Goal: Task Accomplishment & Management: Use online tool/utility

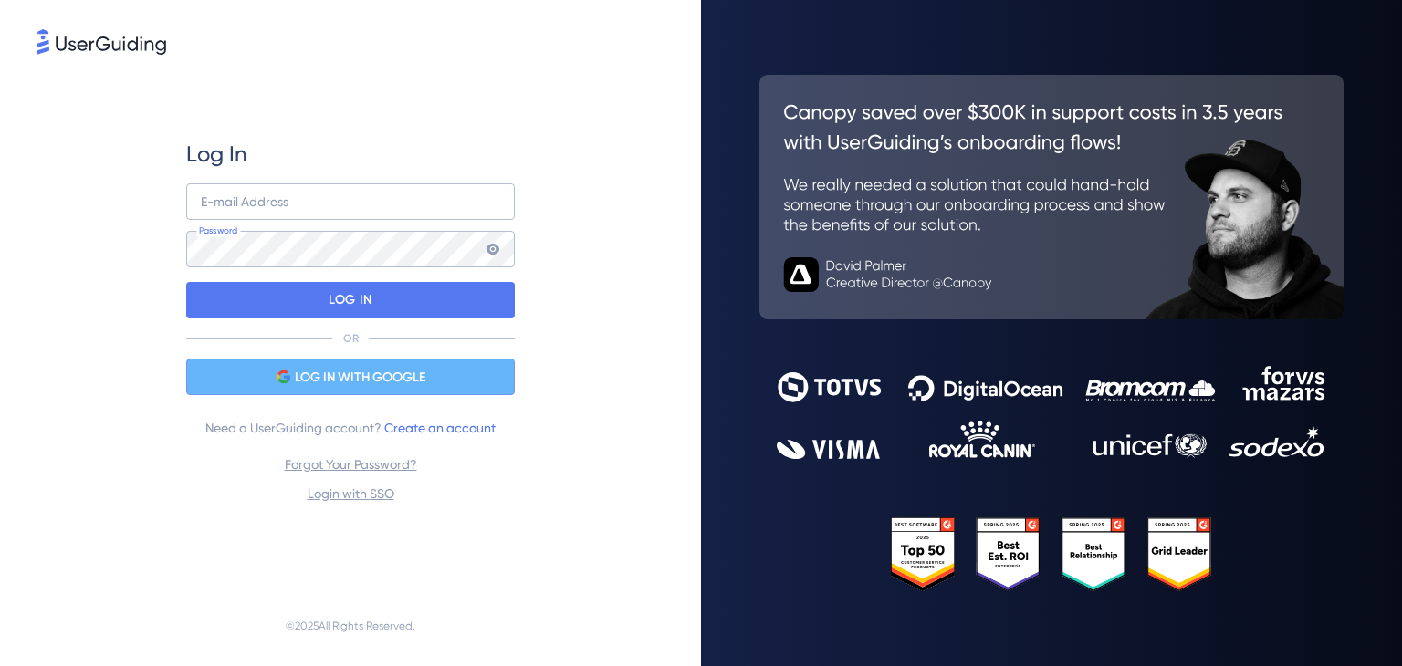
click at [361, 382] on span "LOG IN WITH GOOGLE" at bounding box center [360, 378] width 130 height 22
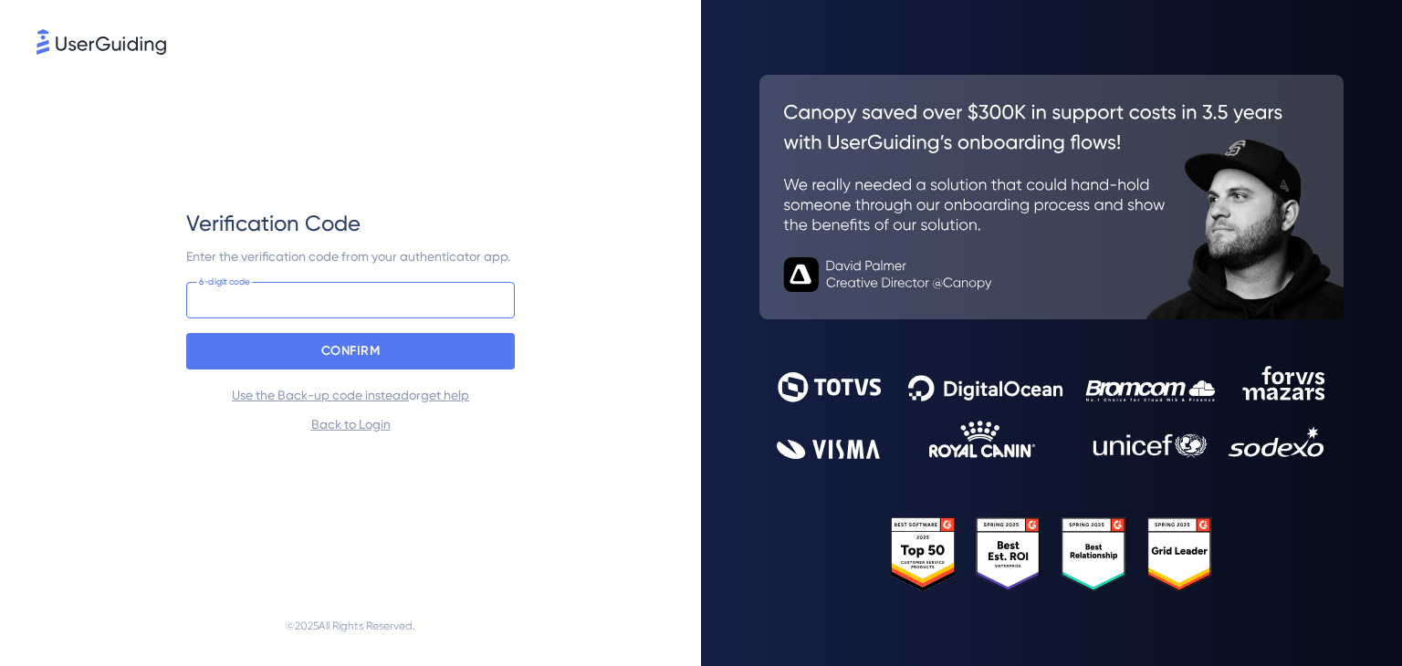
click at [349, 289] on input at bounding box center [350, 300] width 328 height 36
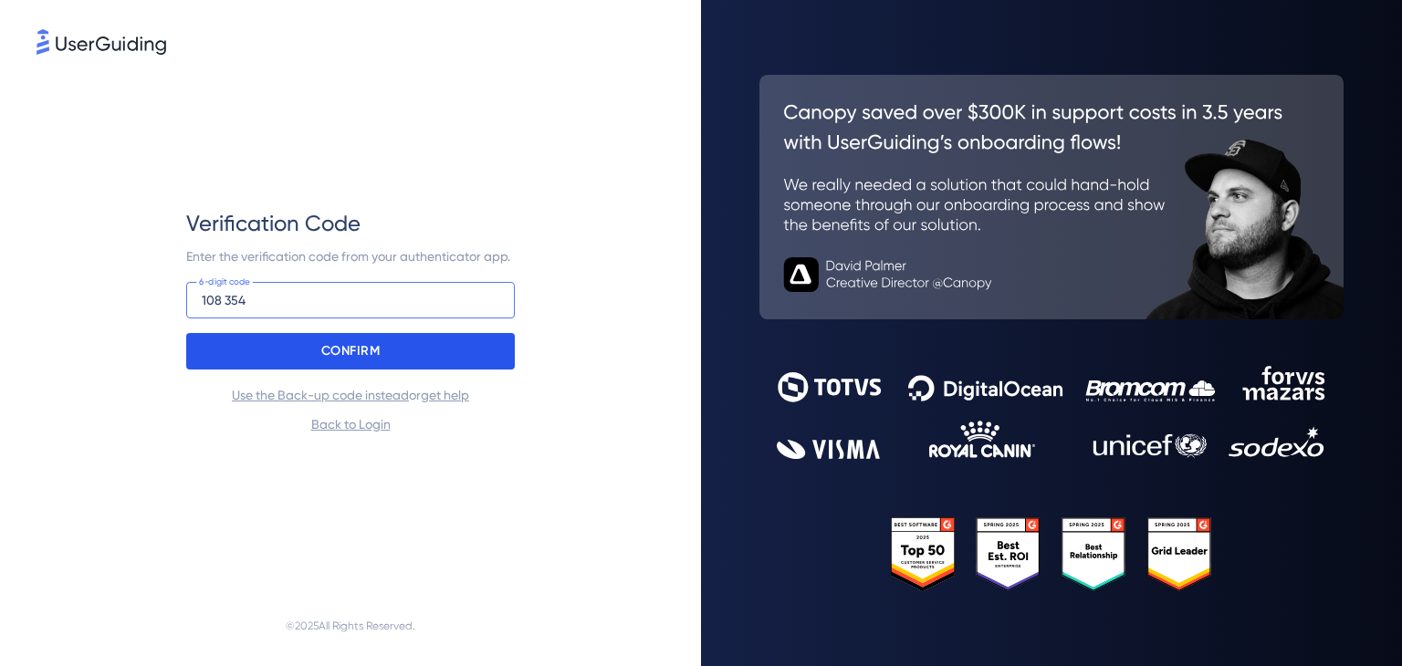
type input "108 354"
click at [321, 347] on p "CONFIRM" at bounding box center [350, 351] width 59 height 29
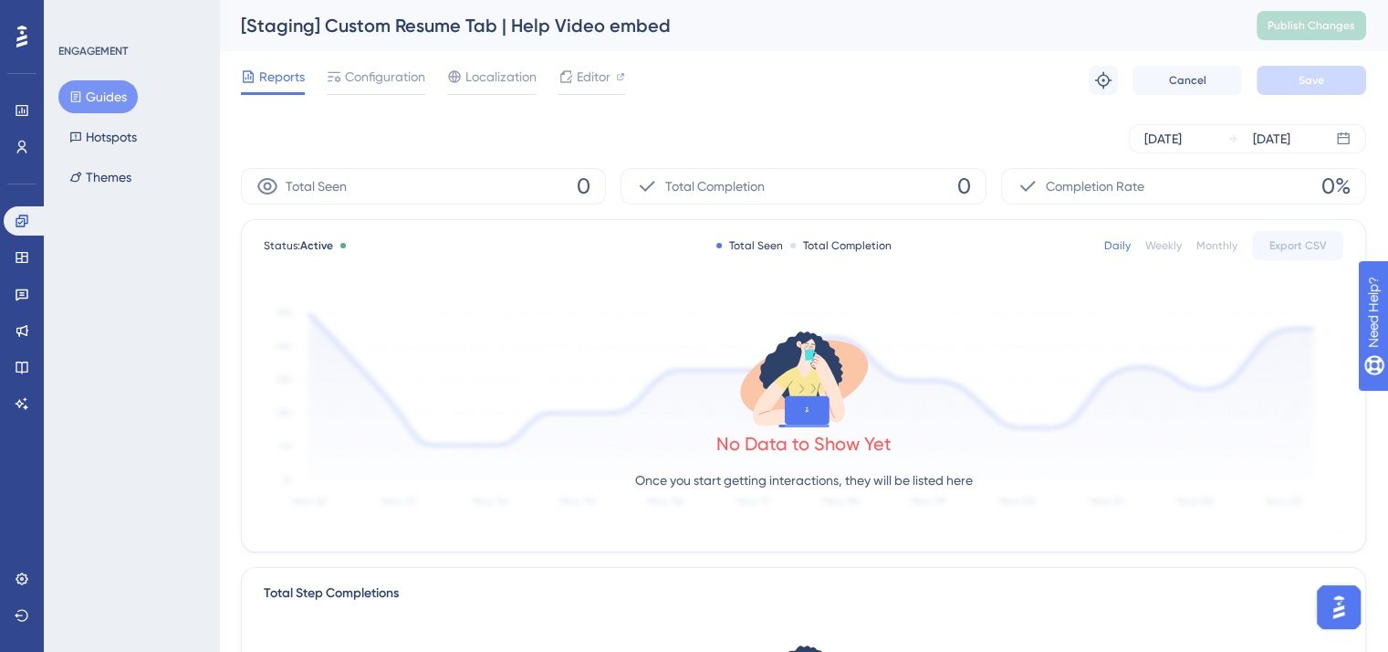
click at [114, 102] on button "Guides" at bounding box center [97, 96] width 79 height 33
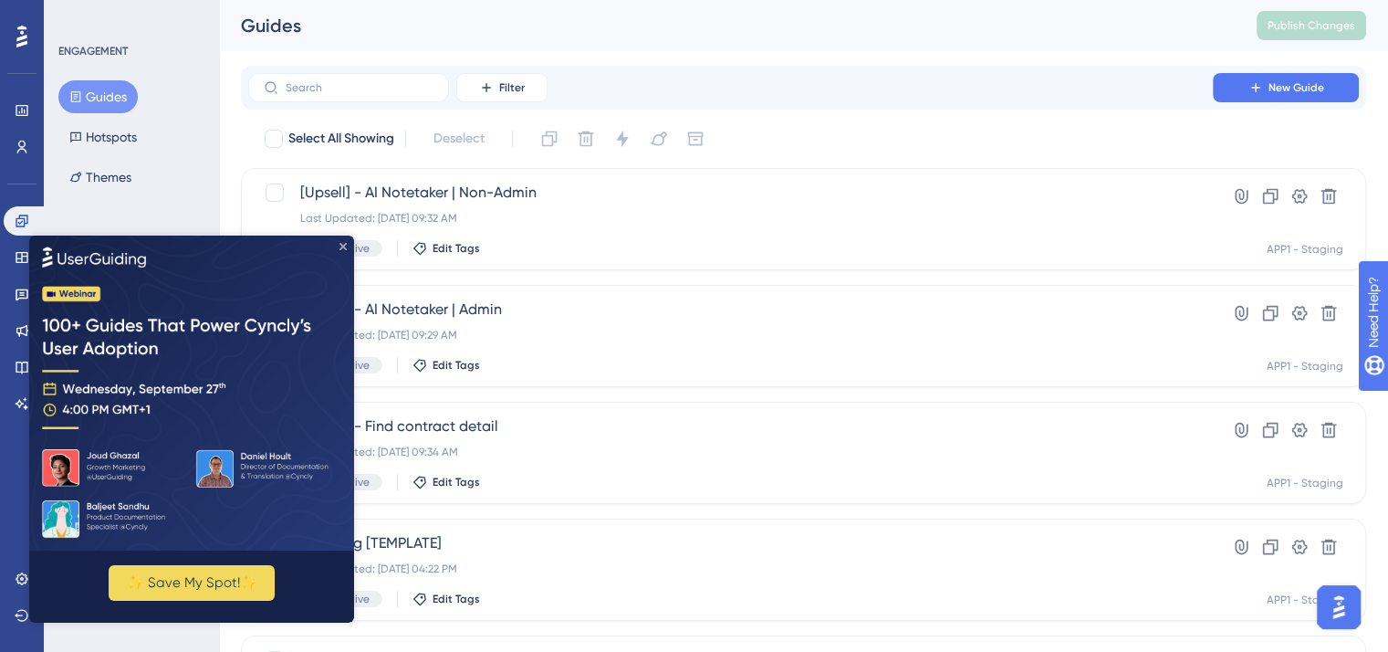
click at [340, 249] on icon "Close Preview" at bounding box center [342, 246] width 7 height 7
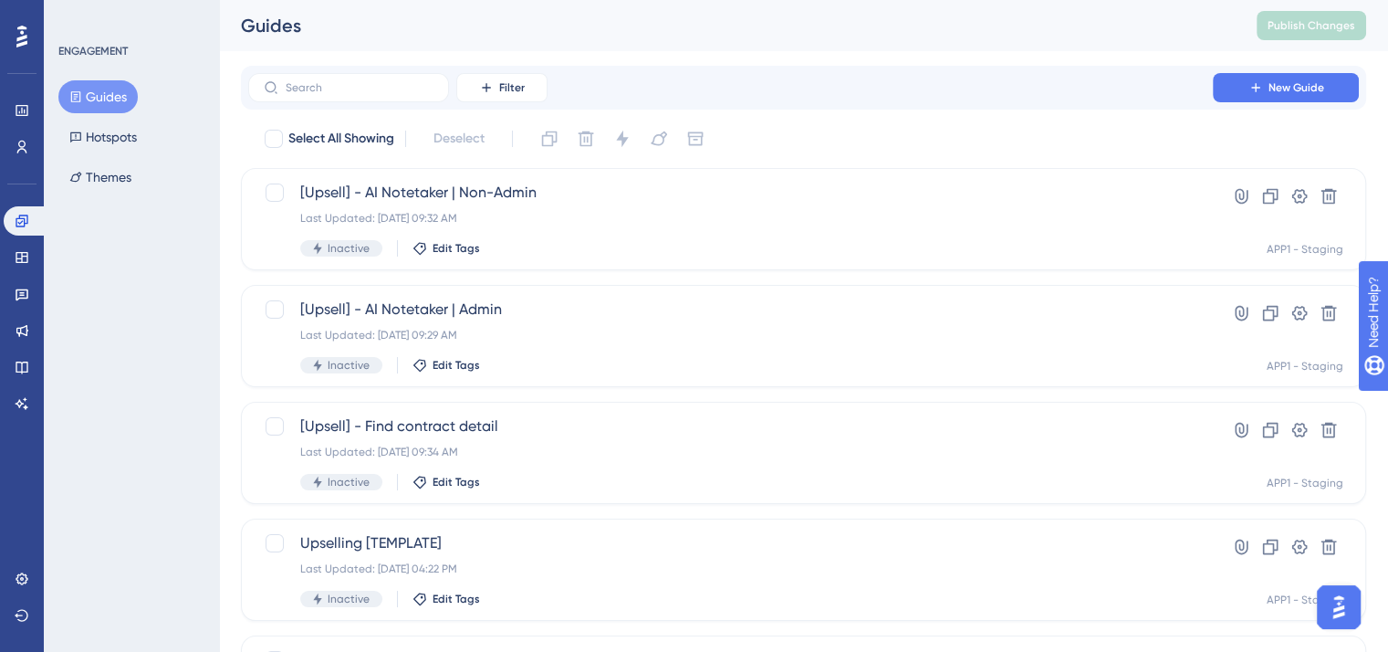
click at [348, 92] on div "LEAVE A REVIEW COPY SHARE LINK" at bounding box center [685, 281] width 1402 height 504
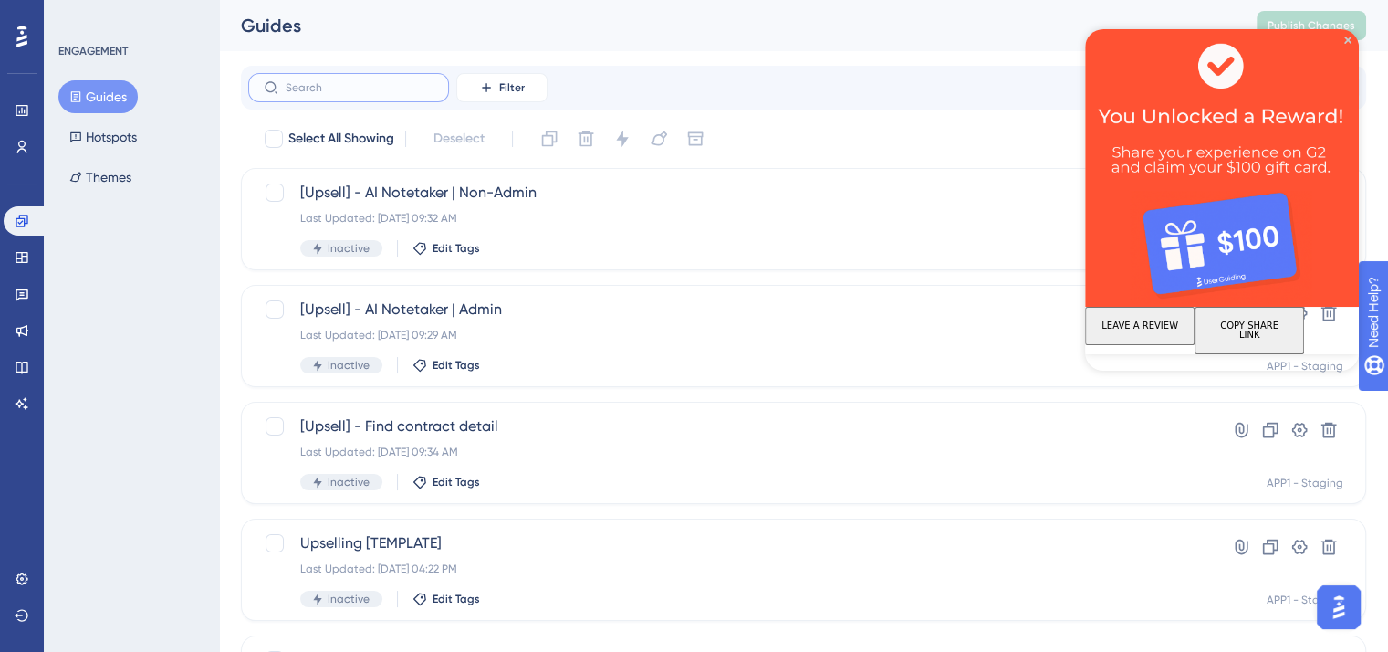
click at [336, 92] on input "text" at bounding box center [360, 87] width 148 height 13
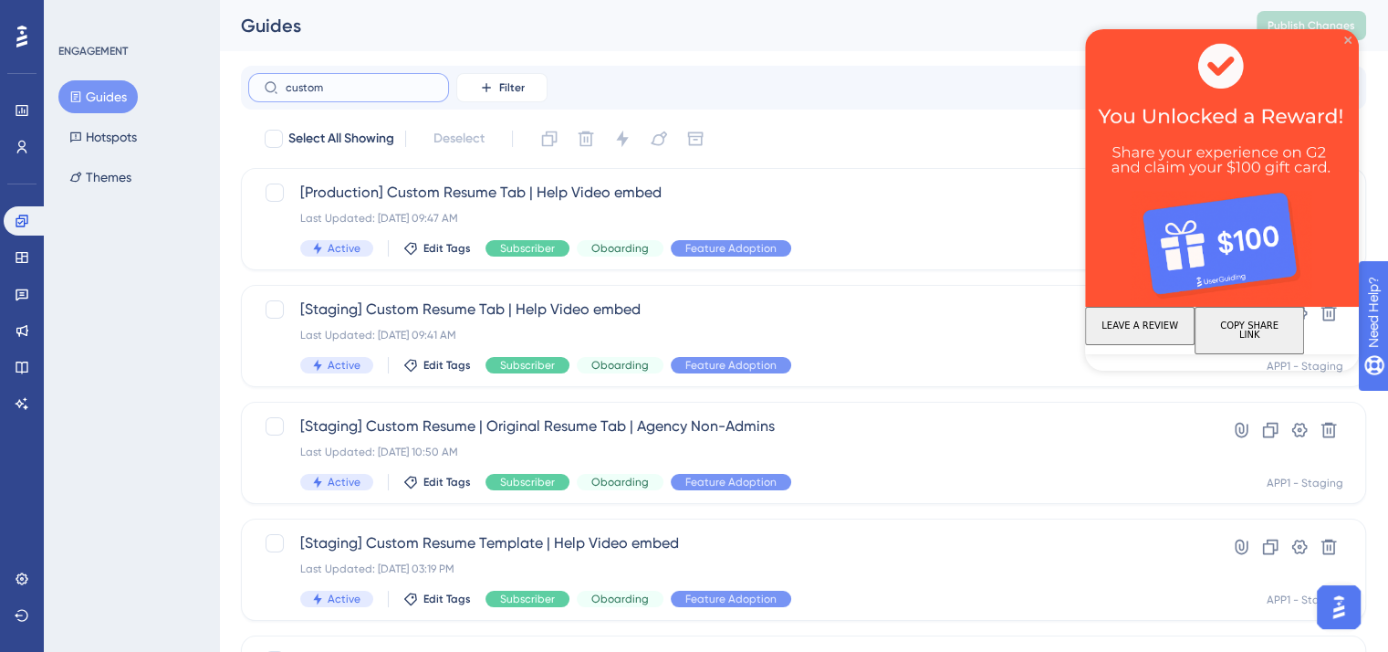
type input "custom"
click at [1347, 40] on icon "Close Preview" at bounding box center [1347, 39] width 7 height 7
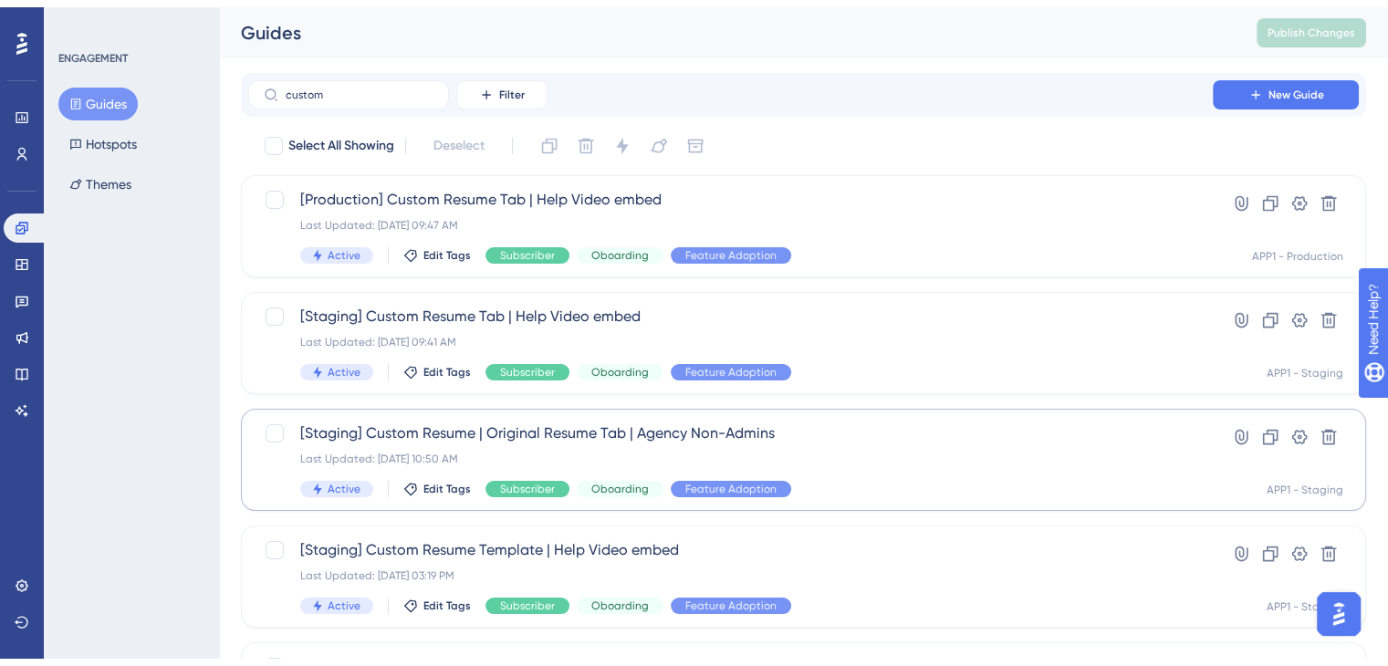
scroll to position [69, 0]
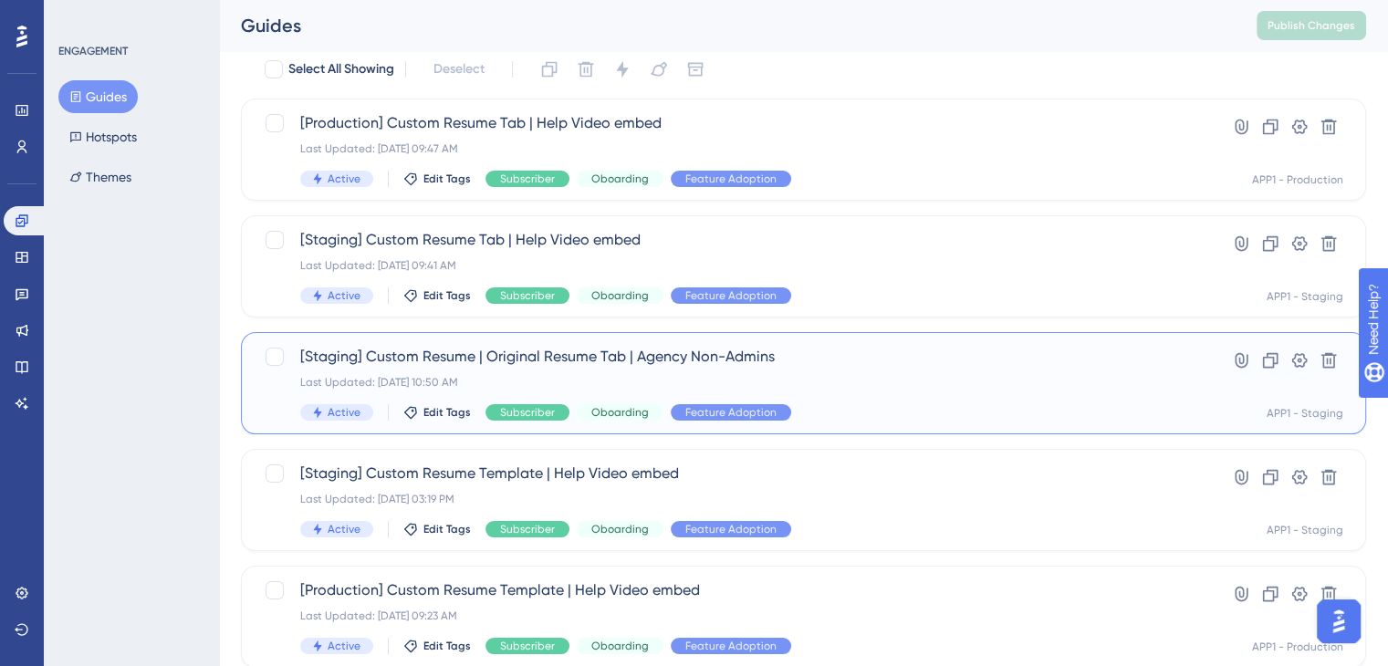
click at [567, 359] on span "[Staging] Custom Resume | Original Resume Tab | Agency Non-Admins" at bounding box center [730, 357] width 860 height 22
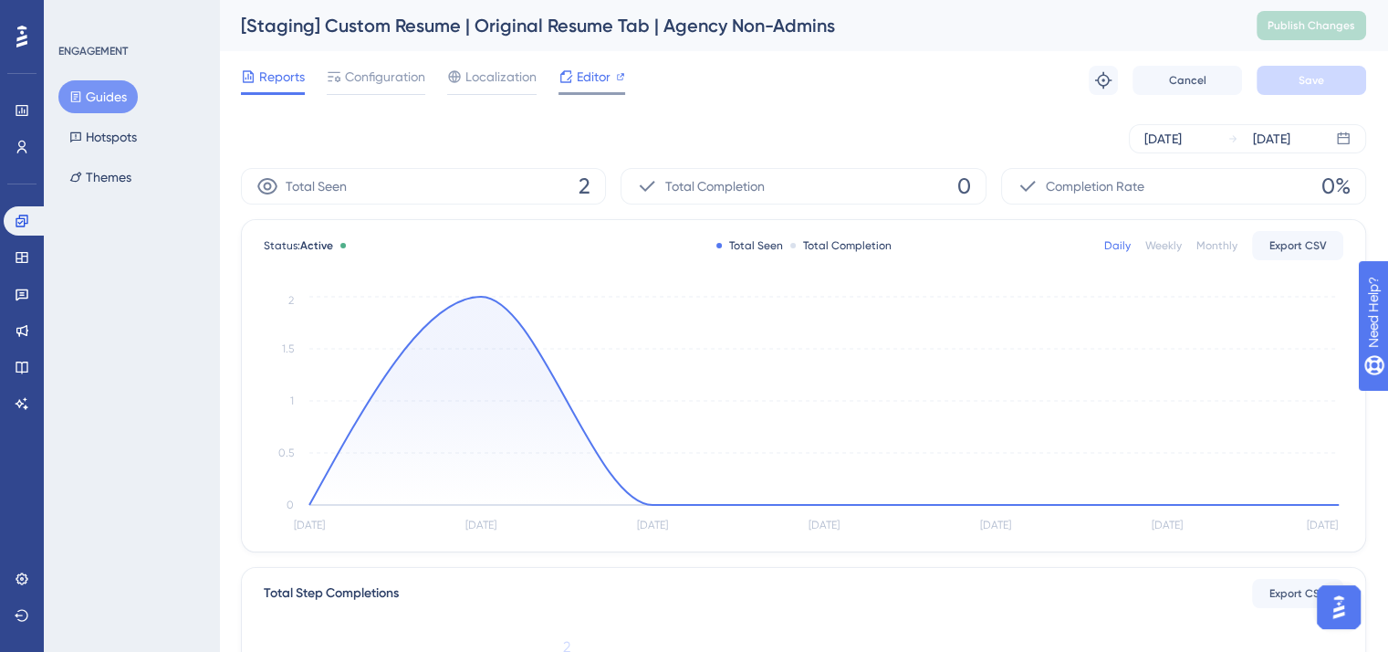
click at [606, 92] on div at bounding box center [591, 93] width 67 height 3
click at [113, 90] on button "Guides" at bounding box center [97, 96] width 79 height 33
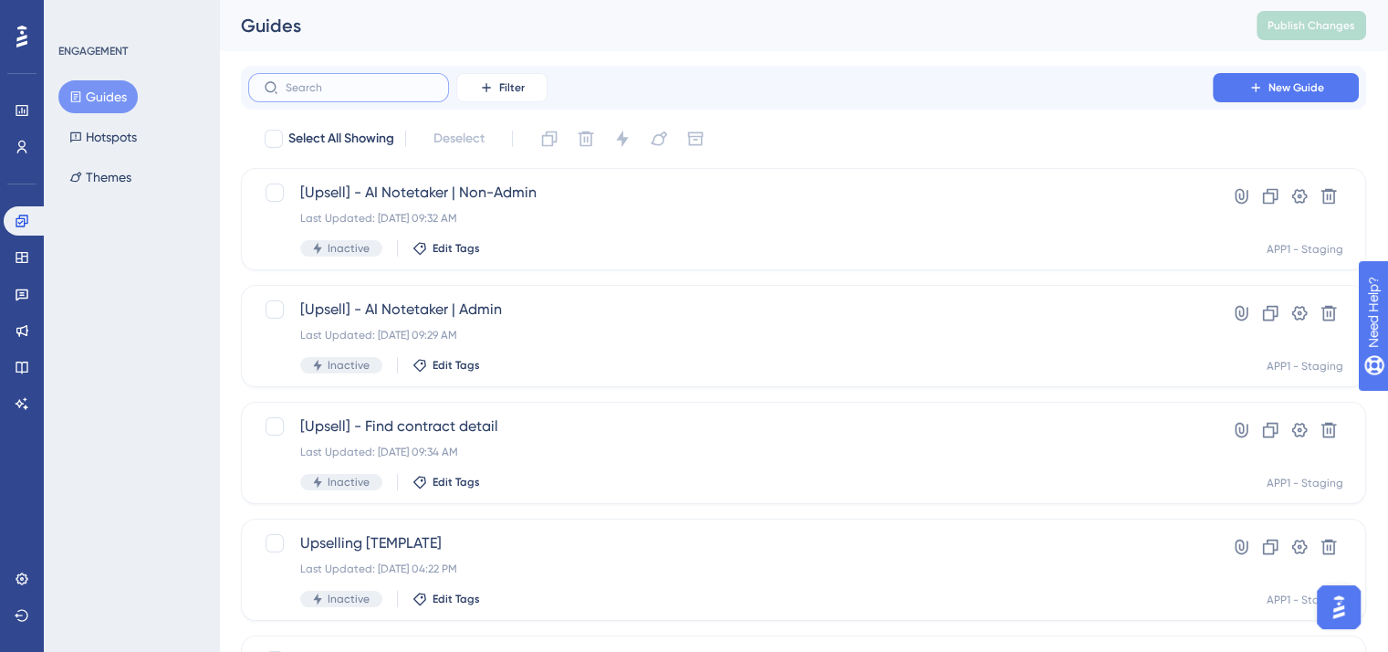
click at [340, 88] on input "text" at bounding box center [360, 87] width 148 height 13
type input "u"
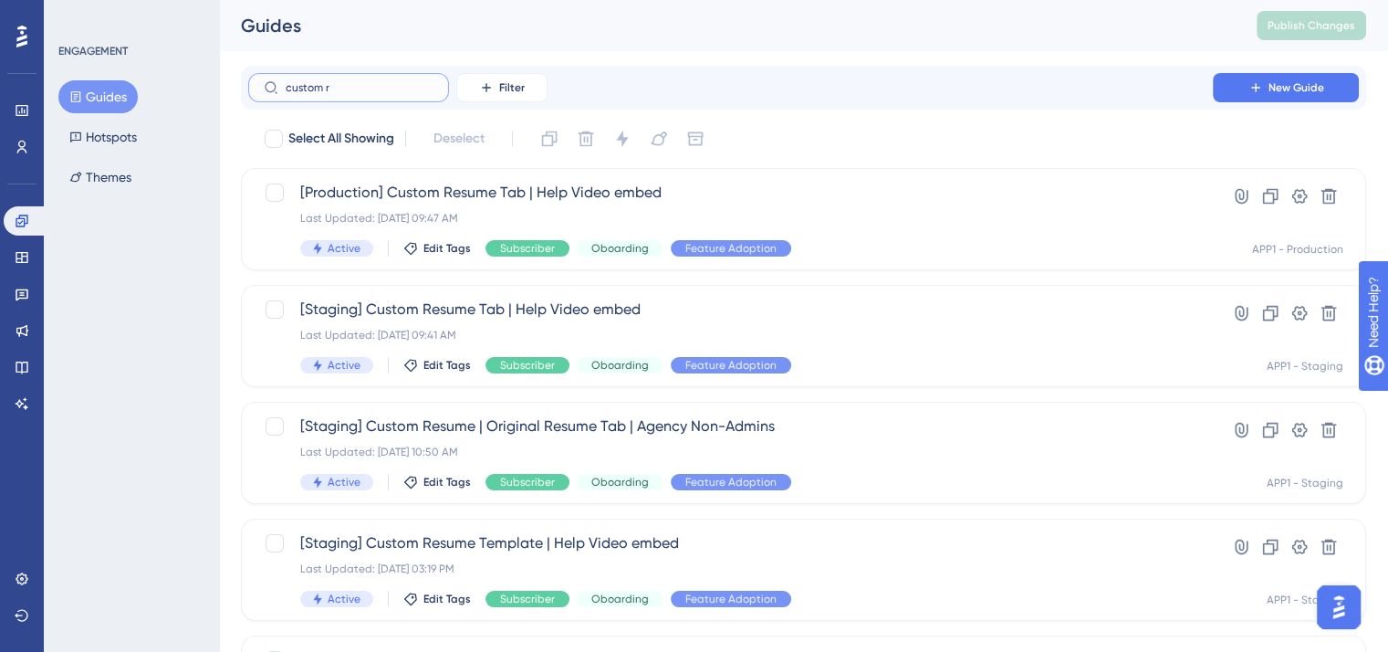
type input "custom ru"
checkbox input "true"
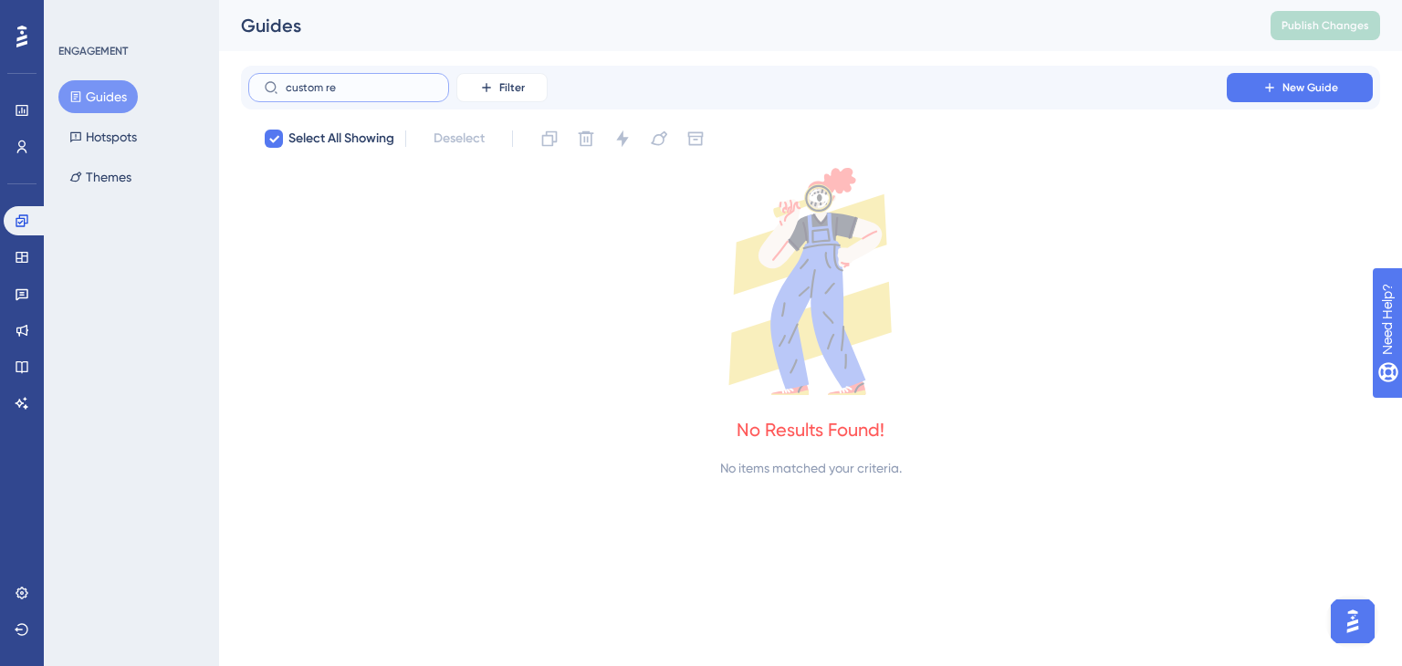
type input "custom reu"
checkbox input "true"
type input "custom resu"
checkbox input "false"
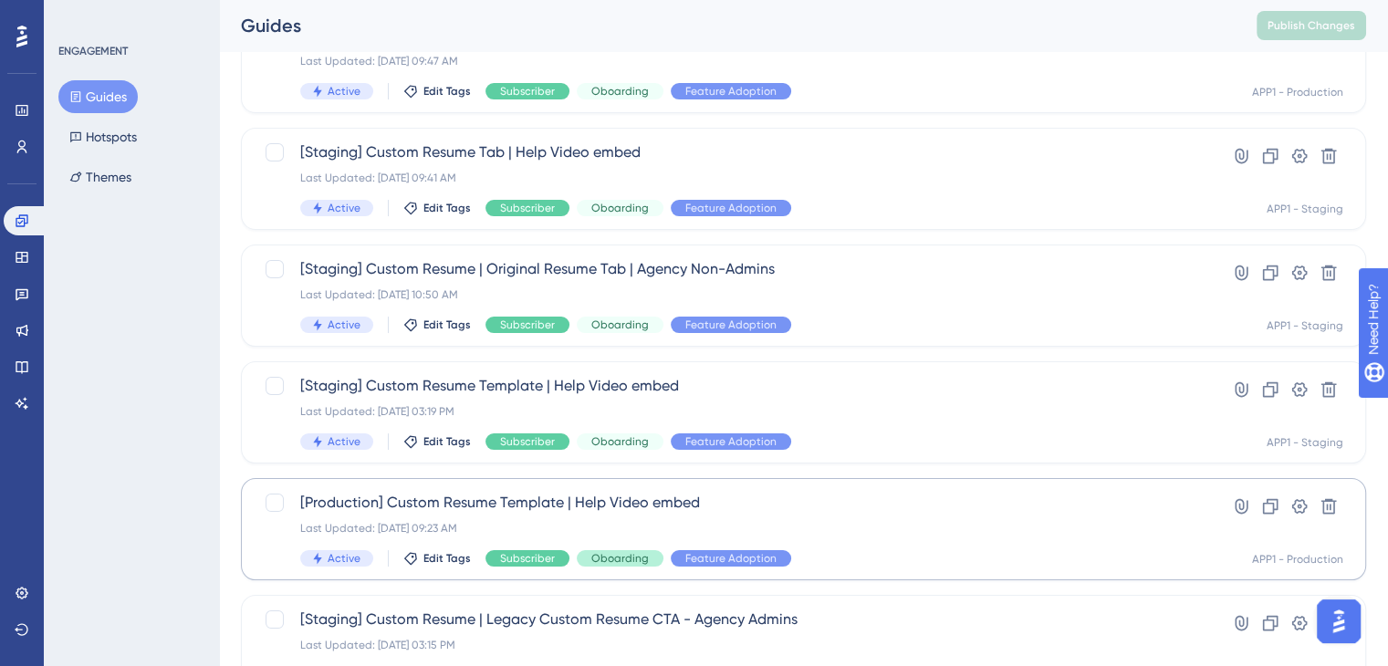
scroll to position [155, 0]
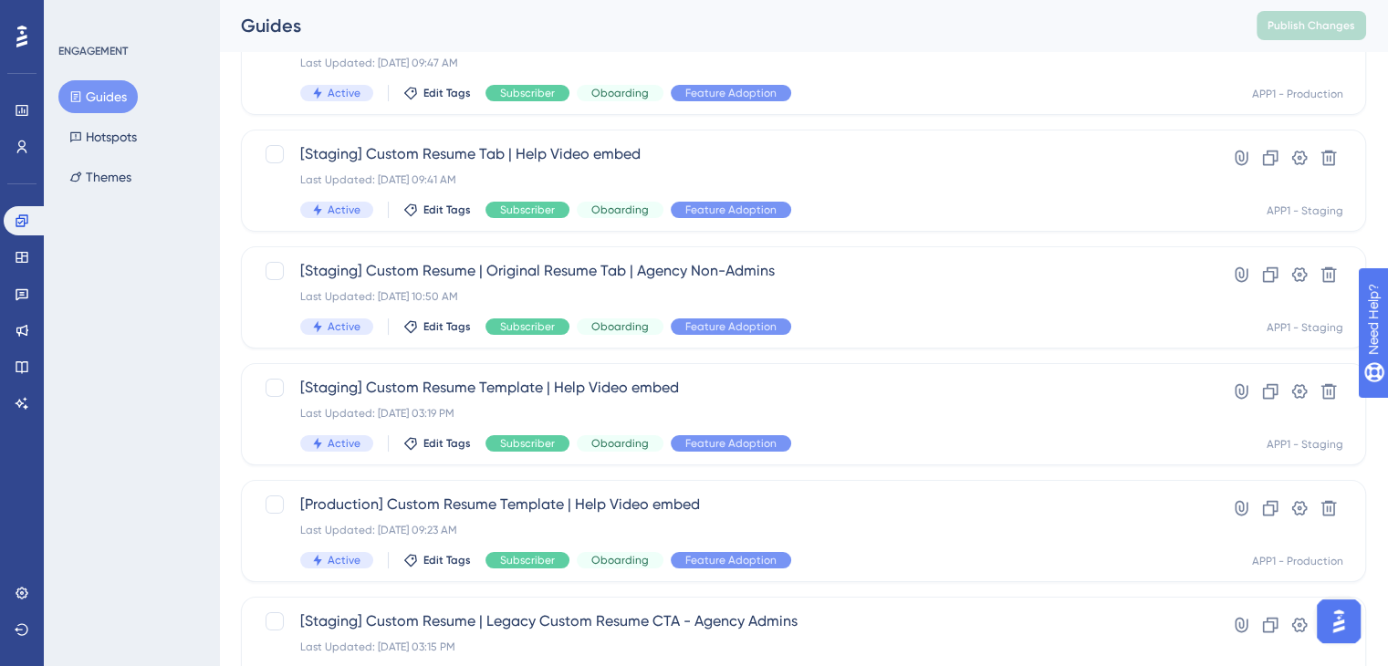
type input "custom resume"
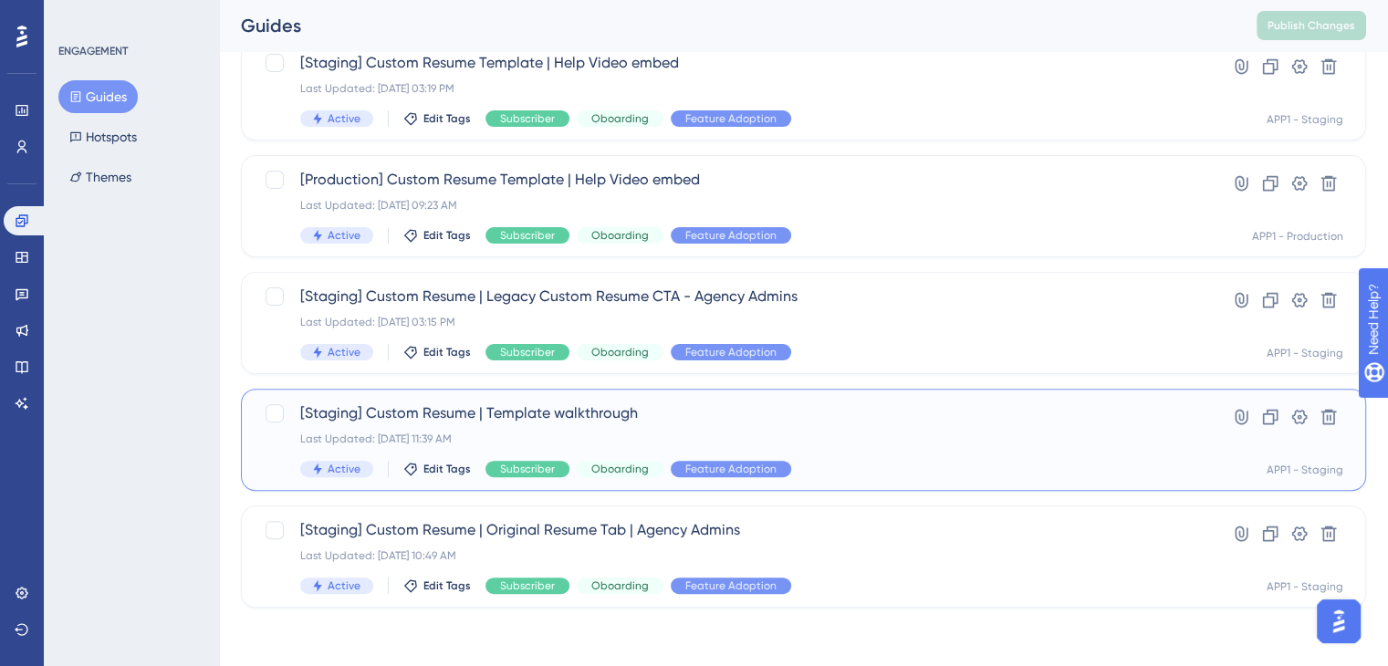
click at [620, 413] on span "[Staging] Custom Resume | Template walkthrough" at bounding box center [730, 413] width 860 height 22
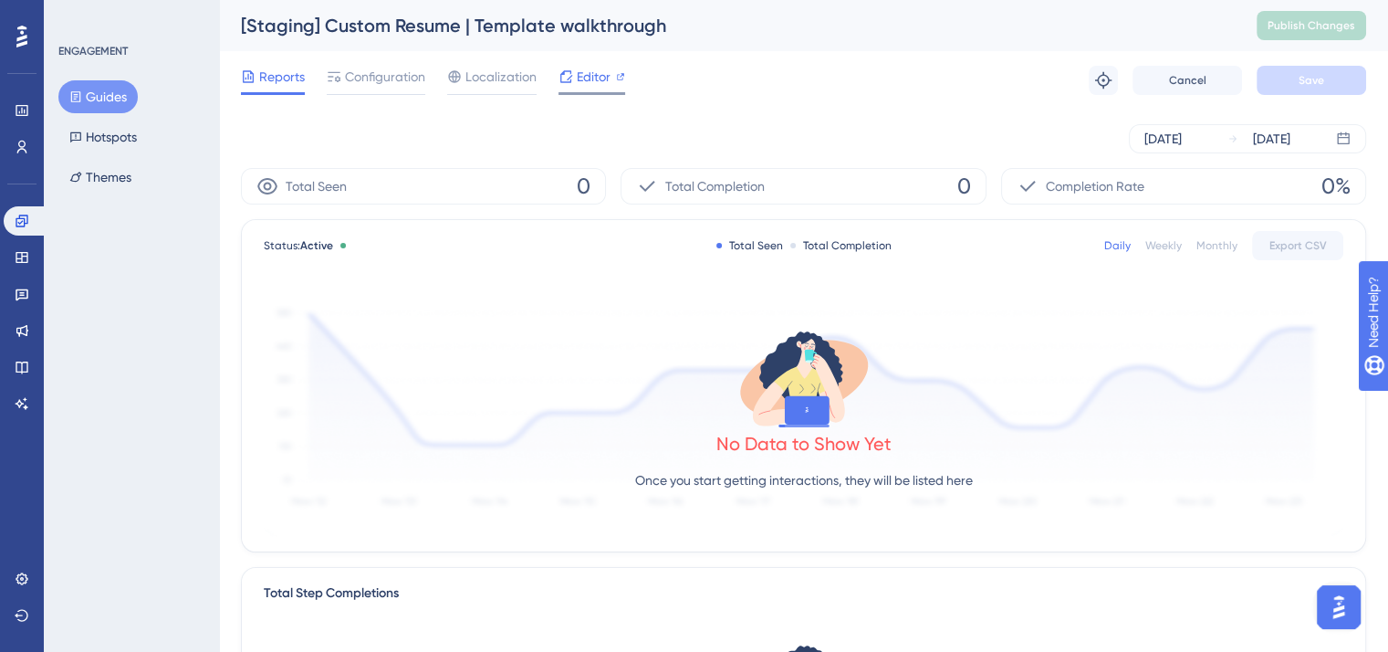
click at [579, 66] on span "Editor" at bounding box center [594, 77] width 34 height 22
click at [800, 475] on p "Once you start getting interactions, they will be listed here" at bounding box center [804, 480] width 338 height 22
click at [759, 479] on p "Once you start getting interactions, they will be listed here" at bounding box center [804, 480] width 338 height 22
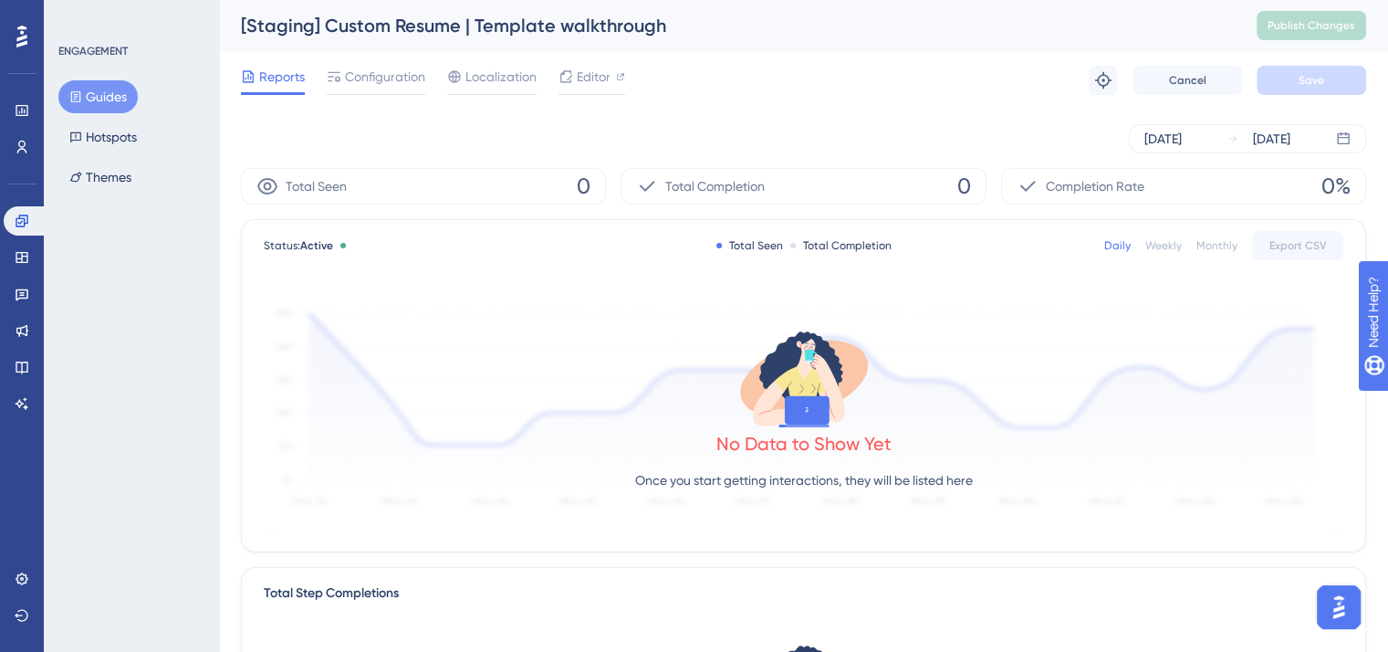
click at [1223, 246] on div "Monthly" at bounding box center [1216, 245] width 41 height 15
drag, startPoint x: 781, startPoint y: 491, endPoint x: 815, endPoint y: 476, distance: 36.8
click at [815, 476] on div "No Data to Show Yet Once you start getting interactions, they will be listed he…" at bounding box center [803, 414] width 1079 height 245
click at [815, 476] on p "Once you start getting interactions, they will be listed here" at bounding box center [804, 480] width 338 height 22
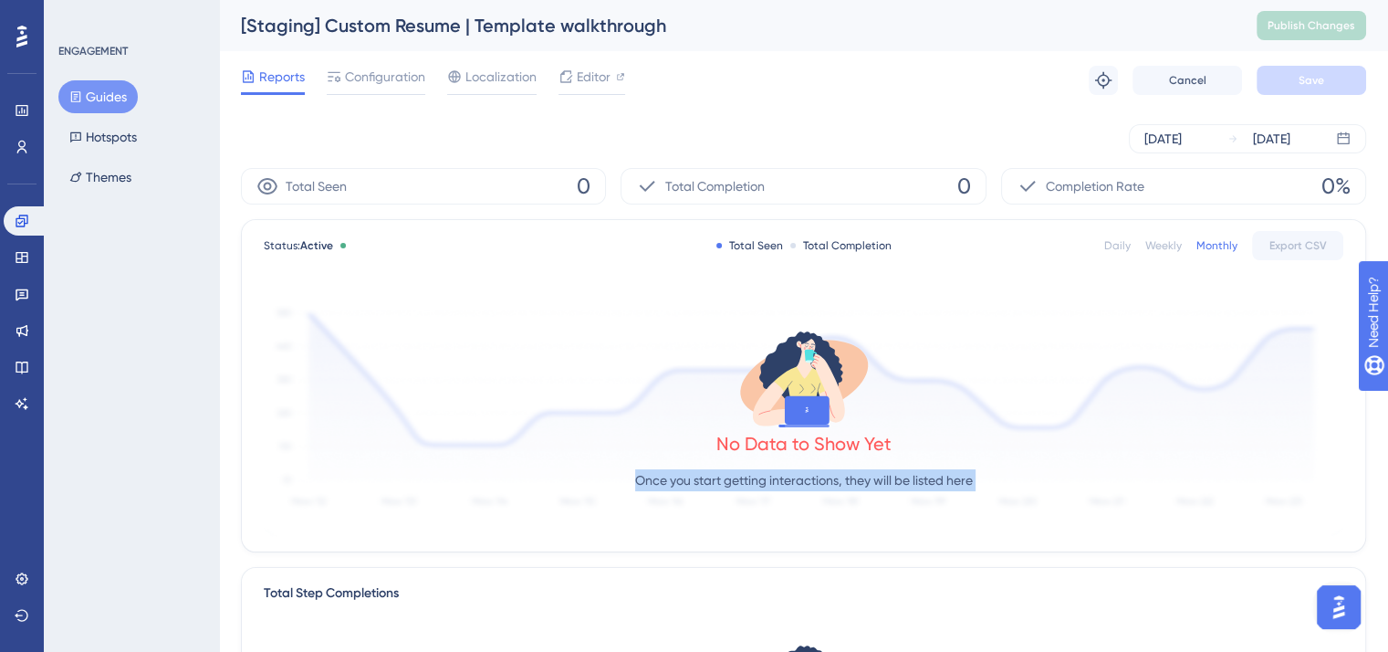
click at [815, 476] on p "Once you start getting interactions, they will be listed here" at bounding box center [804, 480] width 338 height 22
click at [850, 475] on p "Once you start getting interactions, they will be listed here" at bounding box center [804, 480] width 338 height 22
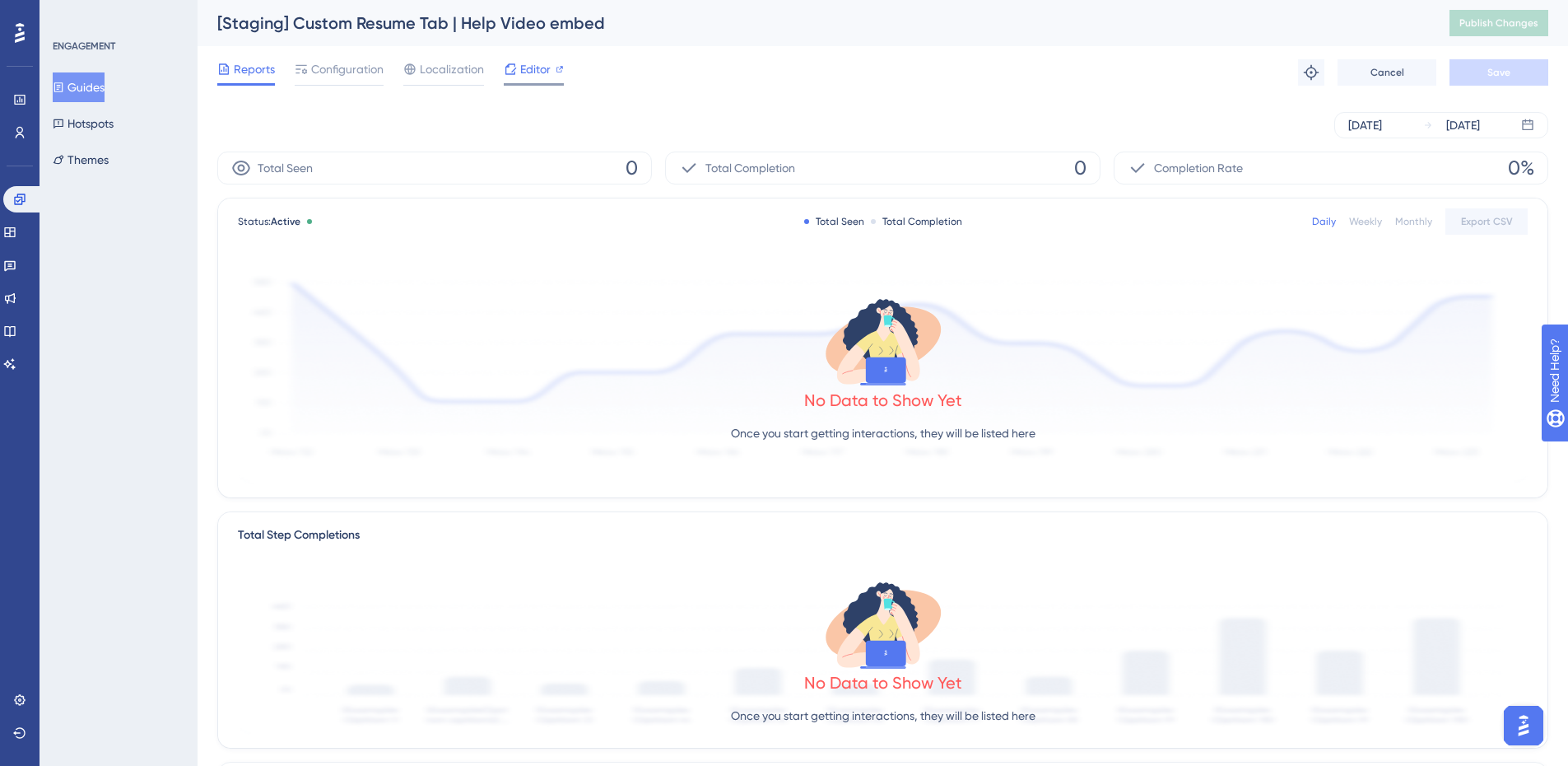
click at [549, 71] on span "Editor" at bounding box center [536, 69] width 31 height 20
click at [104, 91] on button "Guides" at bounding box center [78, 87] width 51 height 30
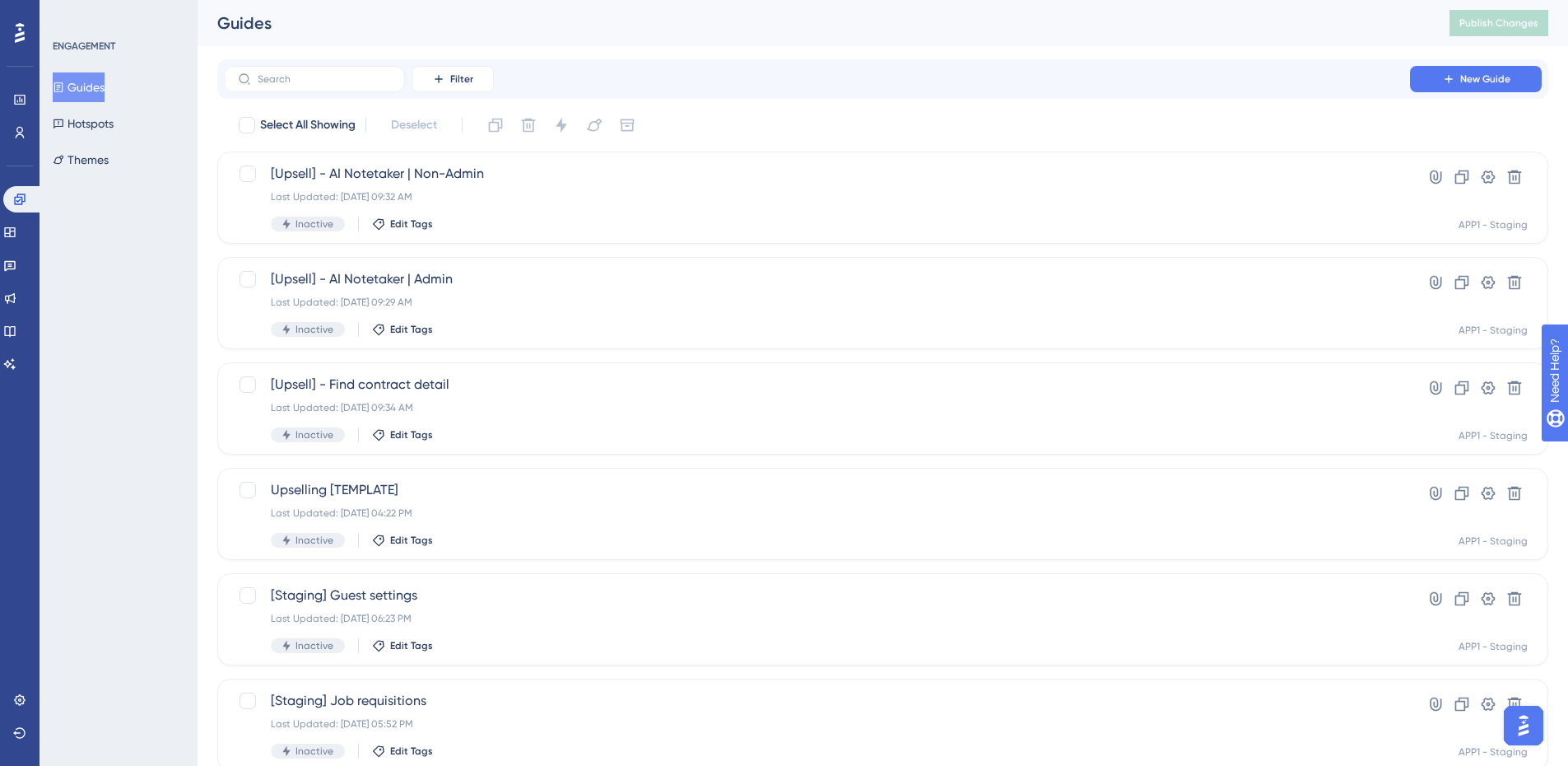
click at [368, 92] on div "Filter New Guide" at bounding box center [882, 79] width 1331 height 40
click at [372, 68] on label at bounding box center [314, 78] width 181 height 26
click at [372, 73] on input "text" at bounding box center [325, 78] width 134 height 12
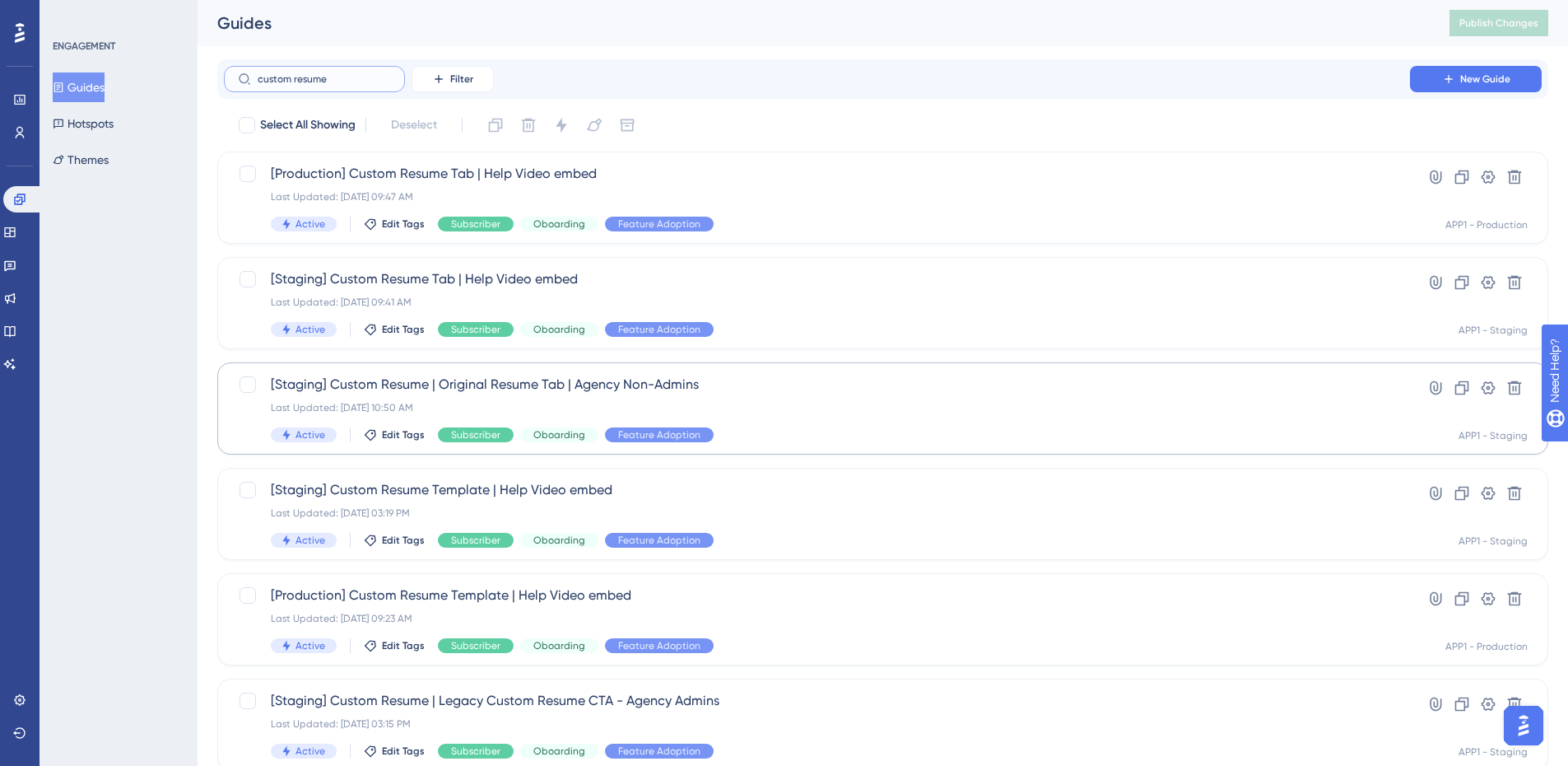
type input "custom resume"
click at [827, 420] on div "[Staging] Custom Resume | Original Resume Tab | Agency Non-Admins Last Updated:…" at bounding box center [816, 408] width 1093 height 68
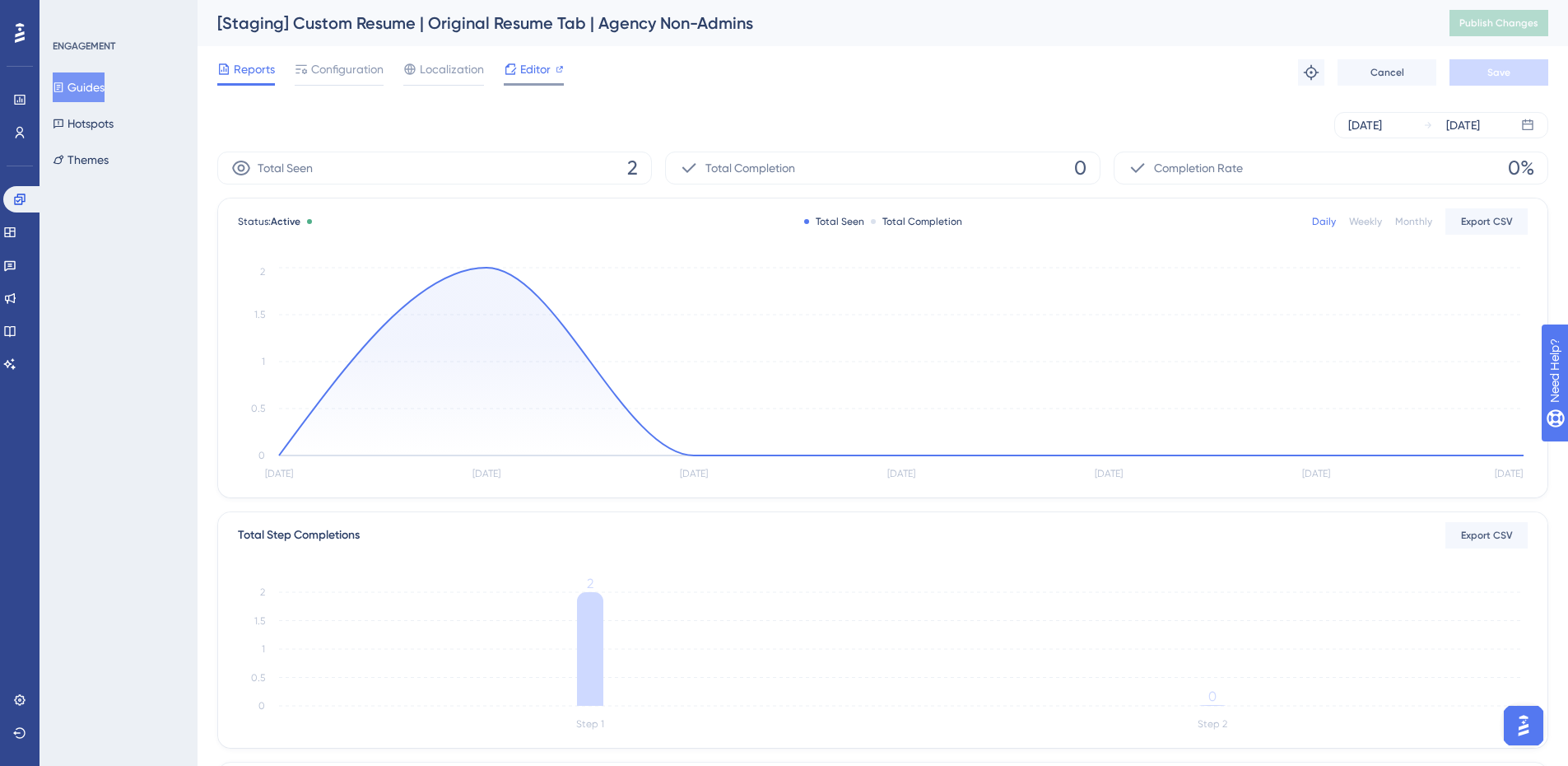
click at [547, 70] on span "Editor" at bounding box center [536, 69] width 31 height 20
